Goal: Information Seeking & Learning: Learn about a topic

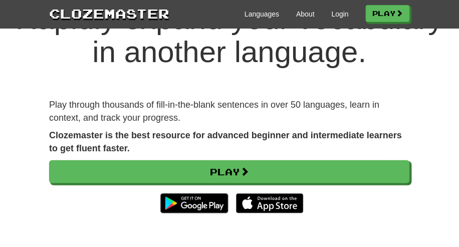
scroll to position [111, 0]
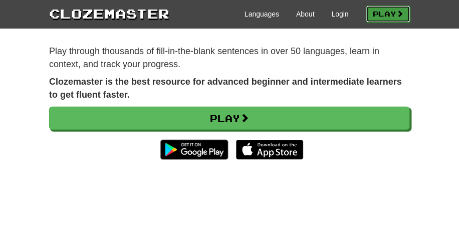
click at [372, 21] on link "Play" at bounding box center [388, 14] width 44 height 17
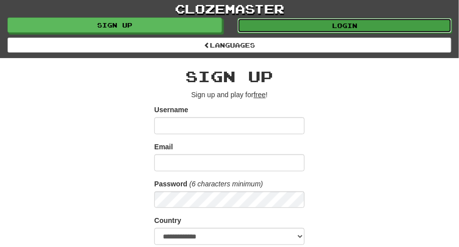
click at [315, 22] on link "Login" at bounding box center [345, 25] width 214 height 15
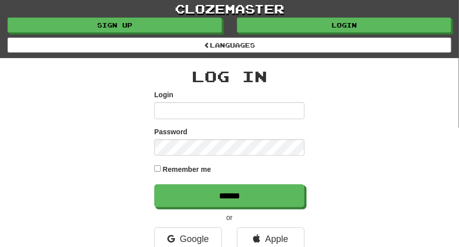
type input "**********"
click at [187, 171] on label "Remember me" at bounding box center [187, 169] width 49 height 10
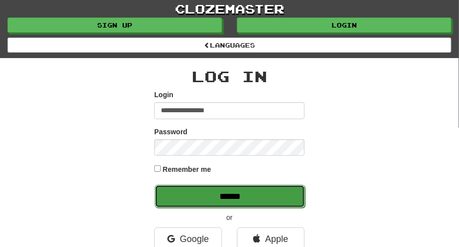
click at [252, 204] on input "******" at bounding box center [230, 196] width 150 height 23
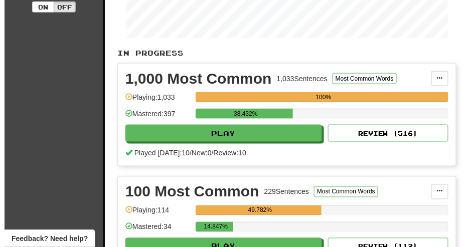
scroll to position [278, 0]
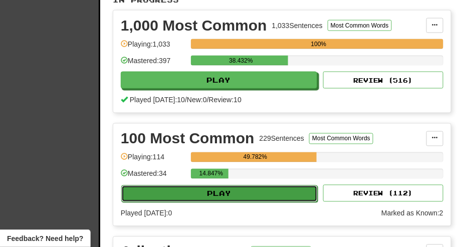
click at [271, 197] on button "Play" at bounding box center [219, 193] width 196 height 17
select select "**"
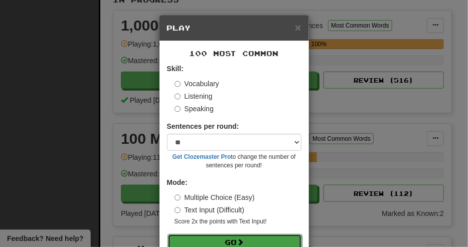
click at [269, 239] on button "Go" at bounding box center [234, 242] width 134 height 17
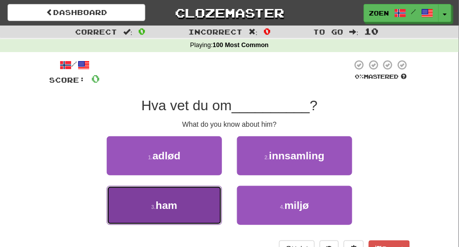
click at [196, 212] on button "3 . ham" at bounding box center [164, 205] width 115 height 39
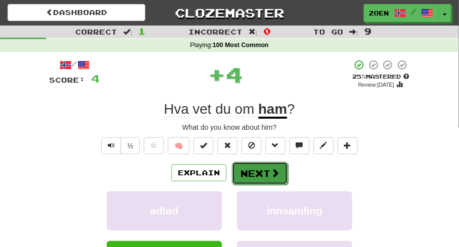
click at [255, 178] on button "Next" at bounding box center [260, 173] width 56 height 23
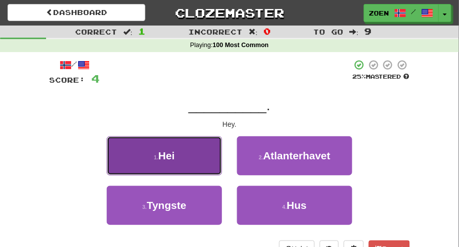
click at [214, 158] on button "1 . Hei" at bounding box center [164, 155] width 115 height 39
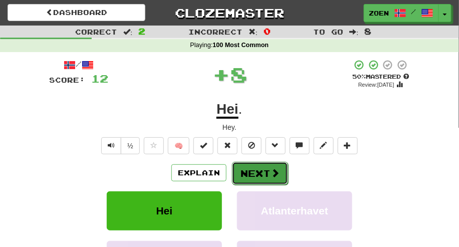
click at [255, 172] on button "Next" at bounding box center [260, 173] width 56 height 23
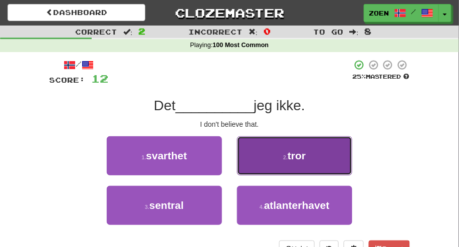
click at [265, 156] on button "2 . tror" at bounding box center [294, 155] width 115 height 39
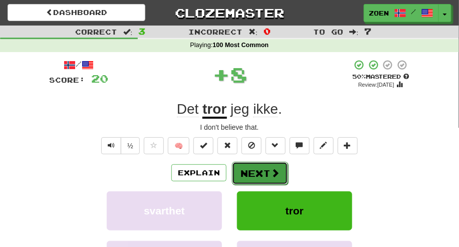
click at [260, 173] on button "Next" at bounding box center [260, 173] width 56 height 23
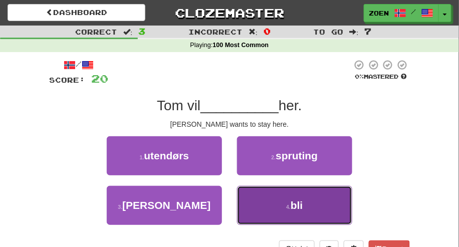
click at [266, 213] on button "4 . bli" at bounding box center [294, 205] width 115 height 39
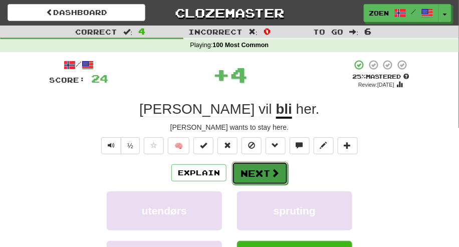
click at [258, 178] on button "Next" at bounding box center [260, 173] width 56 height 23
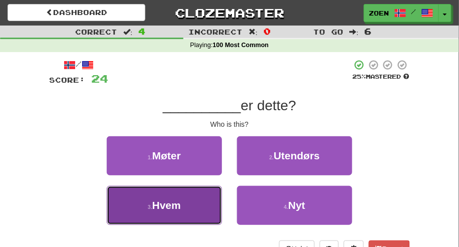
click at [211, 204] on button "3 . Hvem" at bounding box center [164, 205] width 115 height 39
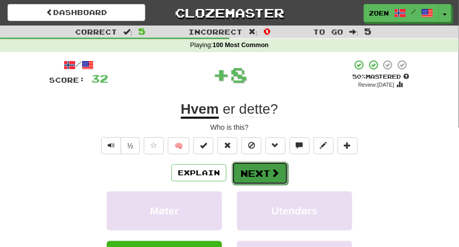
click at [254, 174] on button "Next" at bounding box center [260, 173] width 56 height 23
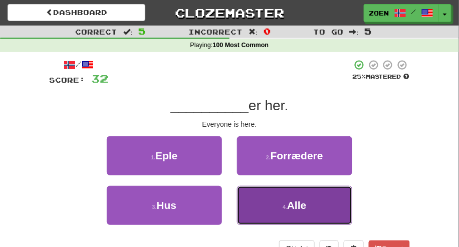
click at [282, 207] on button "4 . Alle" at bounding box center [294, 205] width 115 height 39
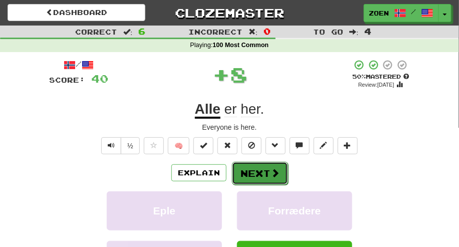
click at [268, 174] on button "Next" at bounding box center [260, 173] width 56 height 23
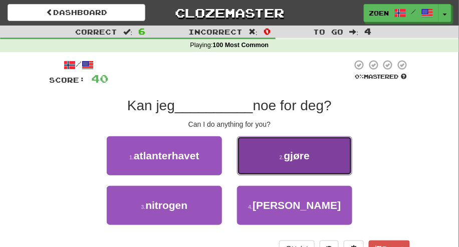
click at [268, 168] on button "2 . gjøre" at bounding box center [294, 155] width 115 height 39
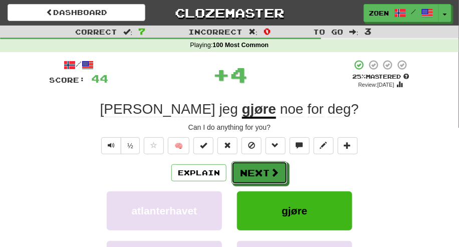
click at [268, 168] on button "Next" at bounding box center [260, 172] width 56 height 23
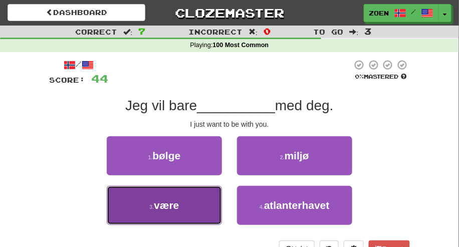
click at [216, 201] on button "3 . være" at bounding box center [164, 205] width 115 height 39
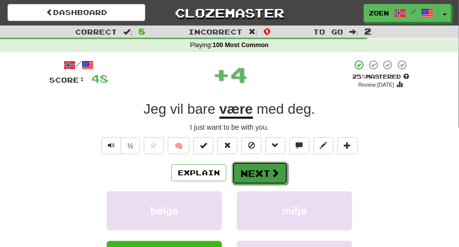
click at [257, 174] on button "Next" at bounding box center [260, 173] width 56 height 23
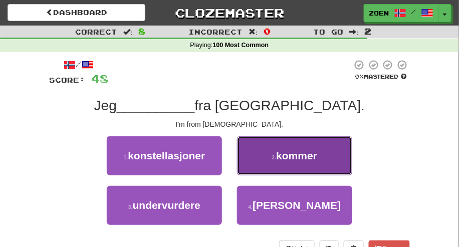
click at [267, 166] on button "2 . kommer" at bounding box center [294, 155] width 115 height 39
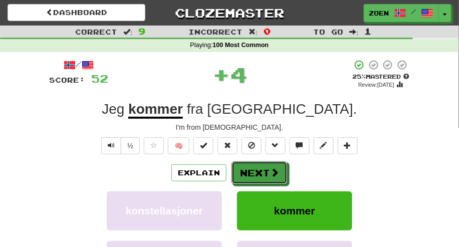
click at [267, 166] on button "Next" at bounding box center [260, 172] width 56 height 23
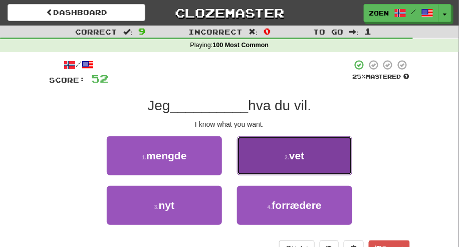
click at [265, 165] on button "2 . vet" at bounding box center [294, 155] width 115 height 39
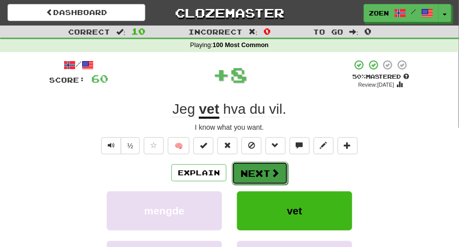
click at [265, 166] on button "Next" at bounding box center [260, 173] width 56 height 23
